Goal: Communication & Community: Connect with others

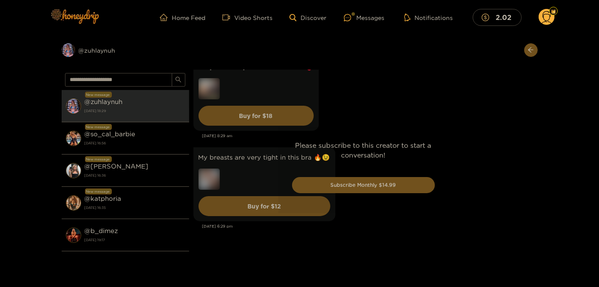
scroll to position [2814, 0]
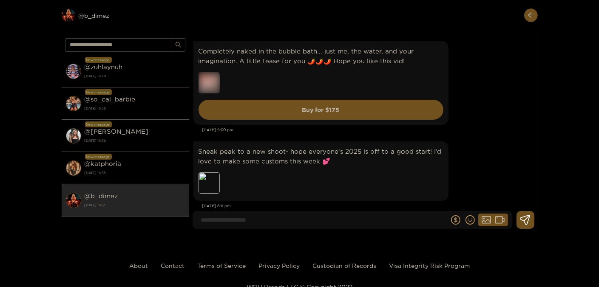
scroll to position [6328, 0]
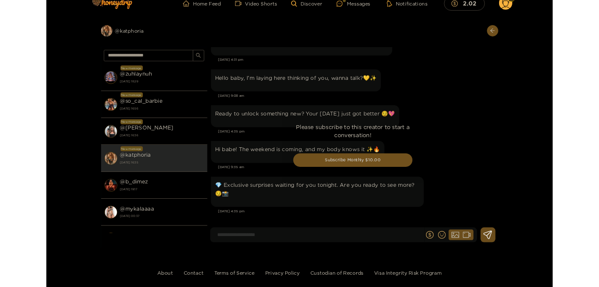
scroll to position [2027, 0]
